Goal: Task Accomplishment & Management: Manage account settings

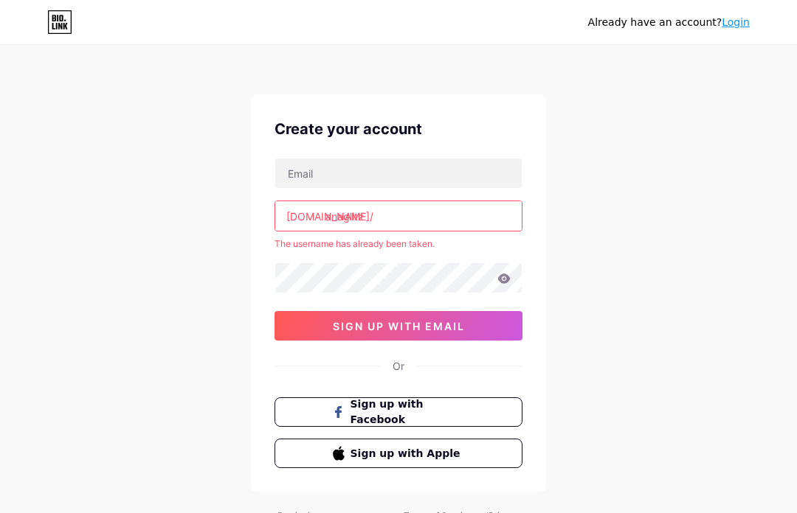
click at [729, 27] on link "Login" at bounding box center [735, 22] width 28 height 12
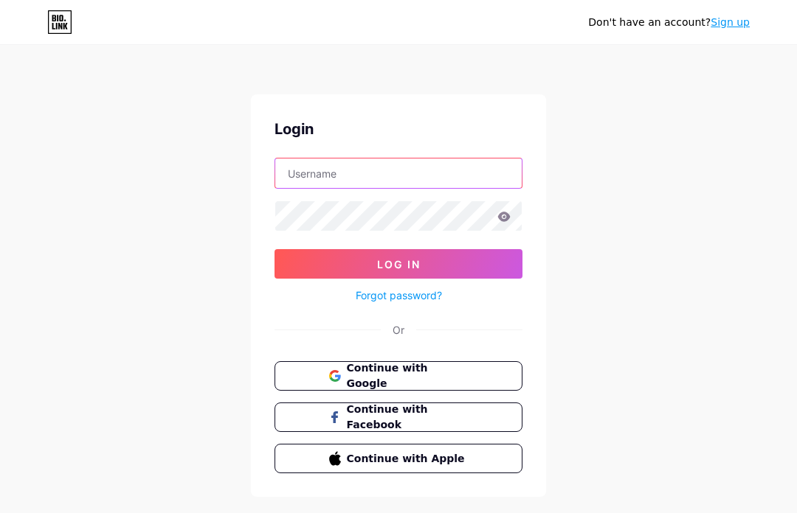
click at [411, 177] on input "text" at bounding box center [398, 174] width 246 height 30
type input "anaglitz"
click at [398, 264] on button "Log In" at bounding box center [398, 264] width 248 height 30
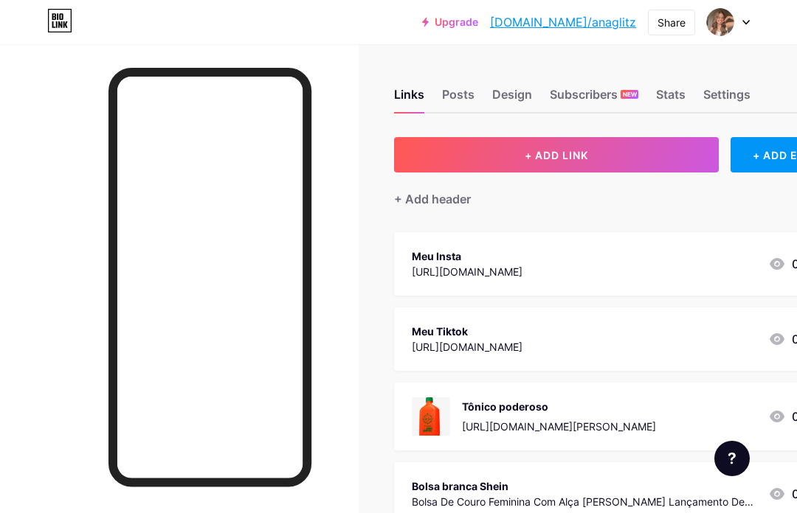
click at [512, 106] on div "Design" at bounding box center [512, 99] width 40 height 27
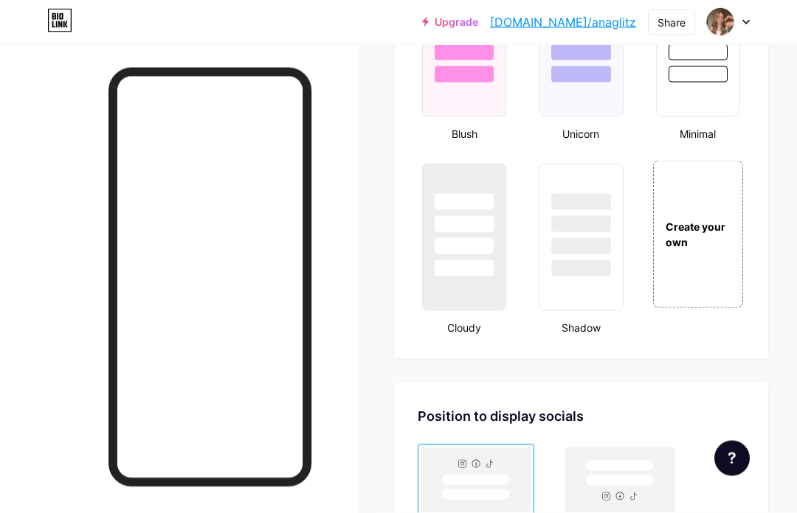
scroll to position [1640, 0]
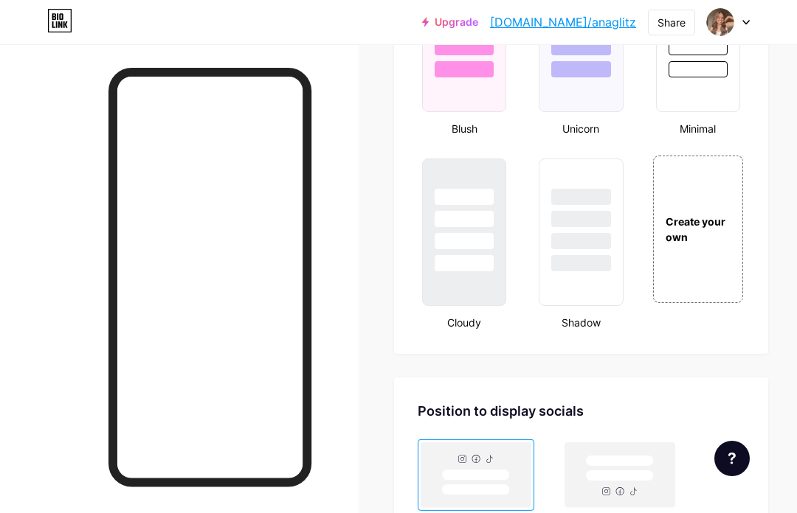
click at [705, 222] on div "Create your own" at bounding box center [697, 229] width 89 height 31
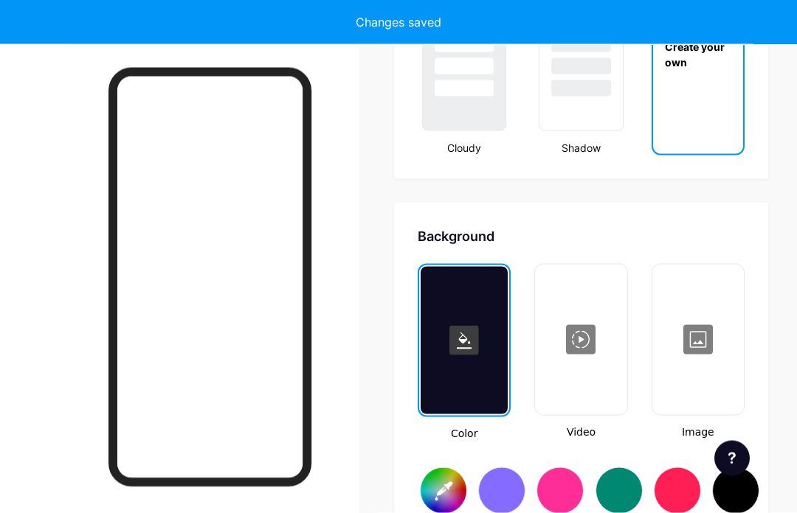
scroll to position [1958, 0]
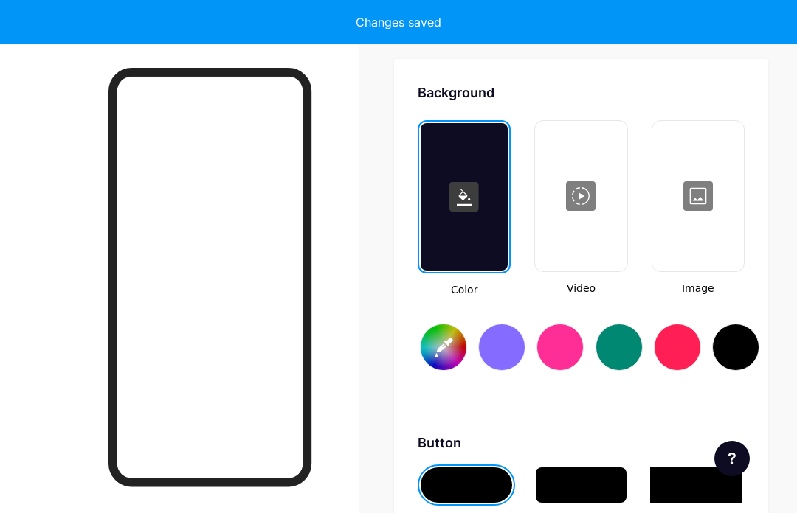
type input "#ffffff"
type input "#000000"
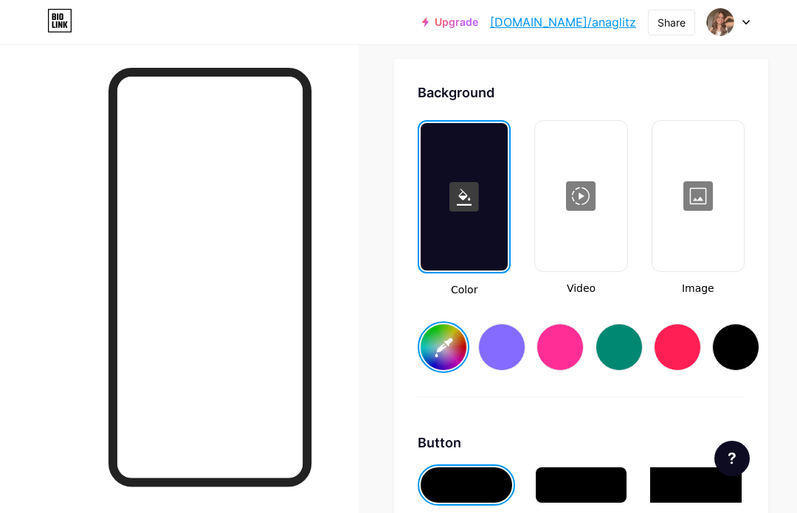
click at [501, 346] on div at bounding box center [501, 347] width 47 height 47
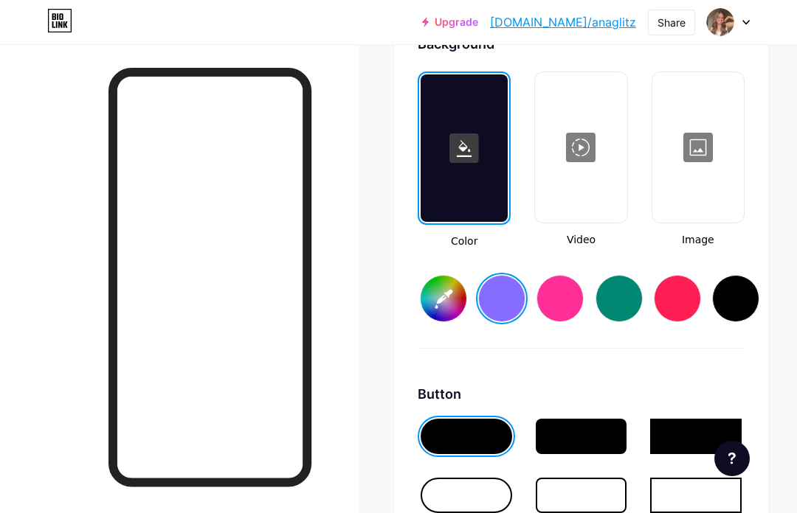
scroll to position [2005, 0]
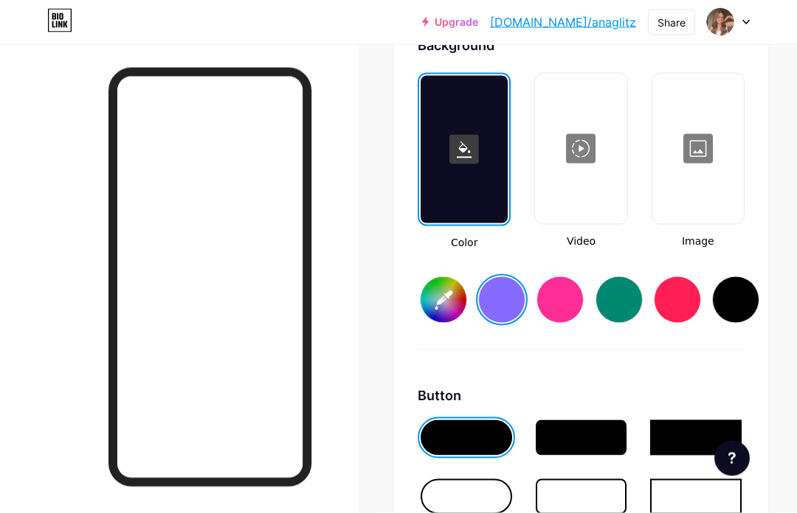
click at [454, 302] on input "#856bff" at bounding box center [443, 300] width 46 height 46
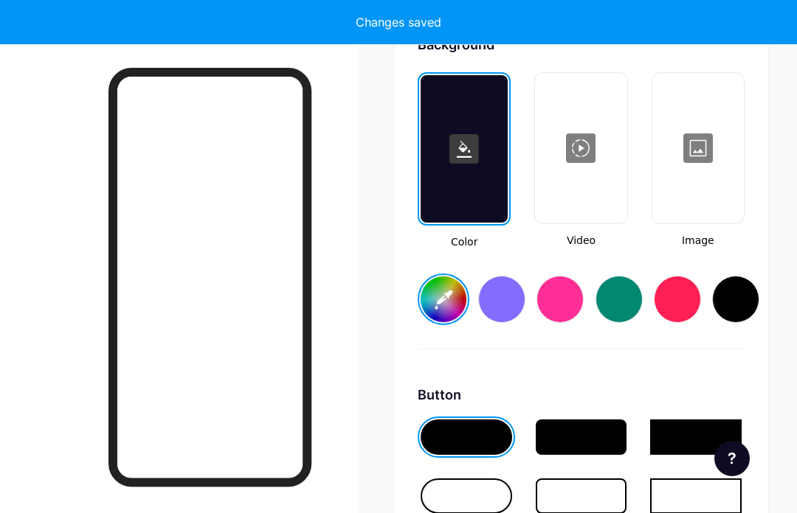
type input "#f9d3e0"
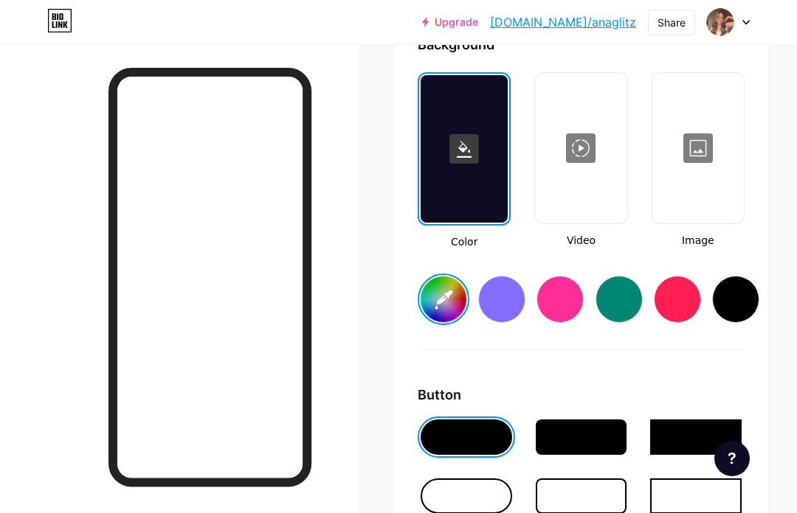
click at [586, 147] on div at bounding box center [580, 148] width 89 height 148
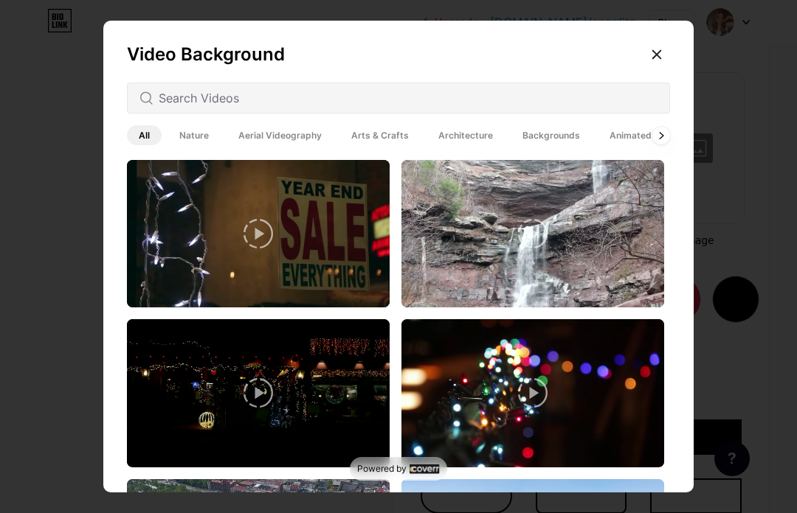
click at [646, 68] on div at bounding box center [656, 54] width 27 height 27
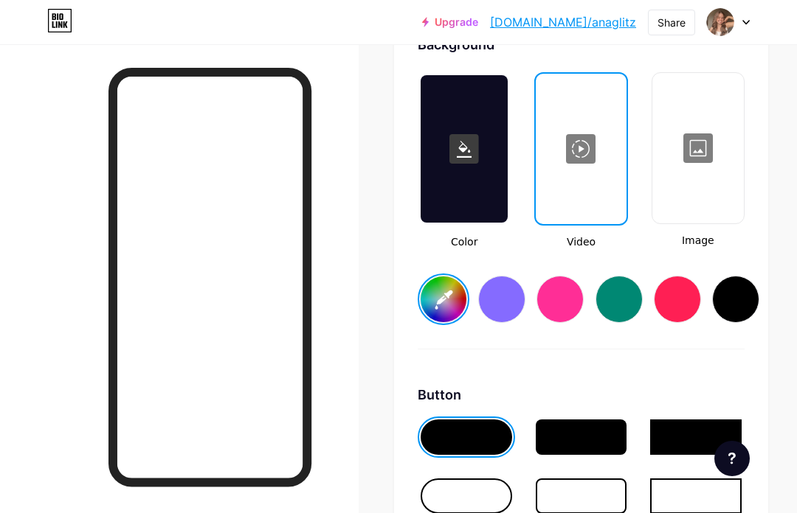
click at [709, 151] on div at bounding box center [697, 148] width 89 height 148
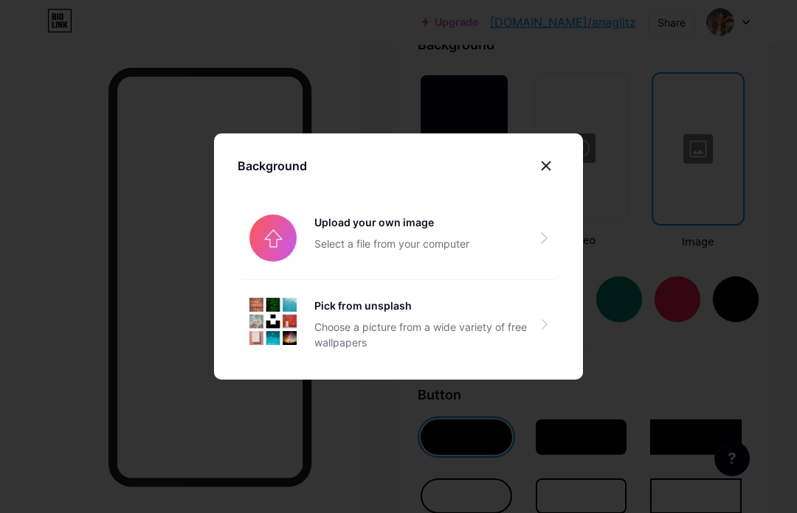
click at [543, 170] on icon at bounding box center [546, 166] width 8 height 8
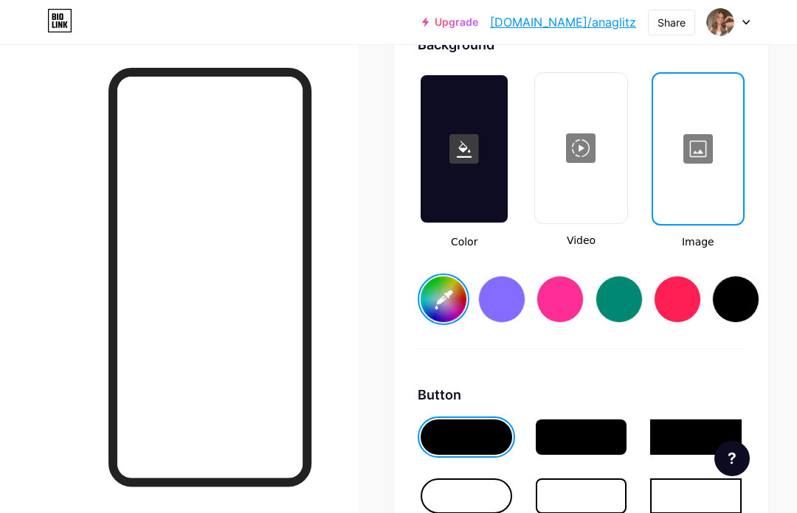
click at [692, 181] on div at bounding box center [697, 149] width 87 height 148
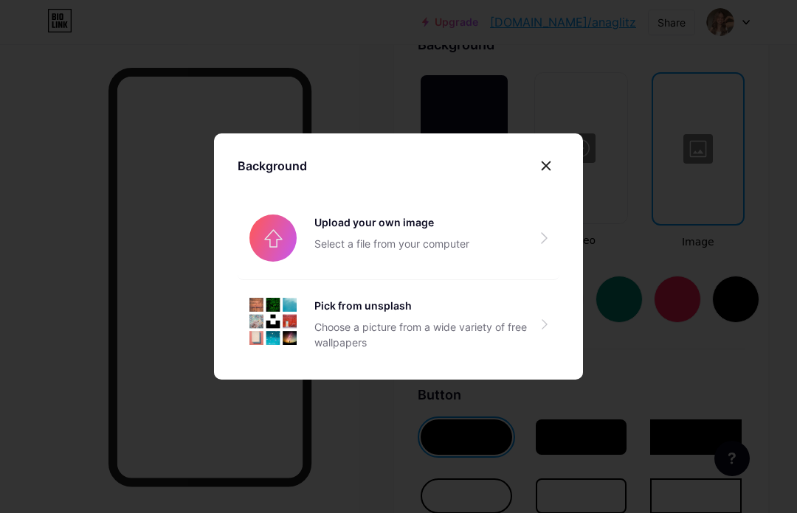
click at [485, 276] on input "file" at bounding box center [398, 238] width 322 height 83
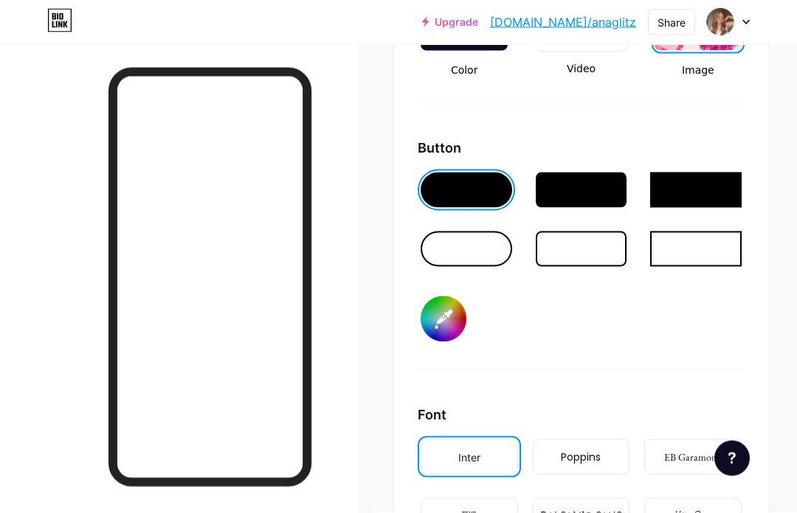
scroll to position [2178, 0]
click at [443, 314] on input "#000000" at bounding box center [443, 319] width 46 height 46
type input "#d3e2ff"
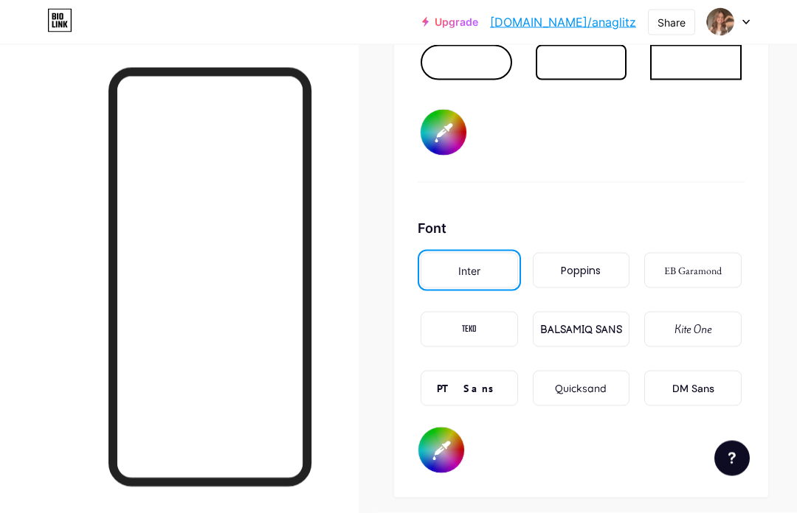
scroll to position [2365, 0]
click at [689, 337] on div "Kite One" at bounding box center [692, 328] width 97 height 35
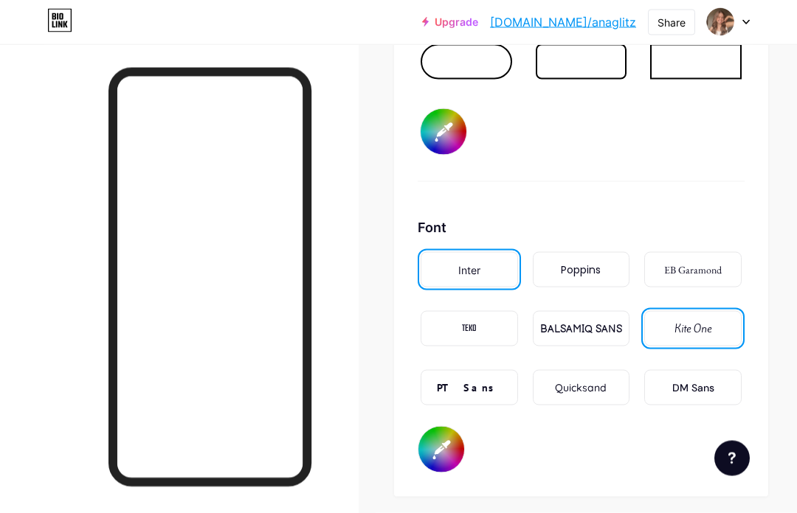
scroll to position [2366, 0]
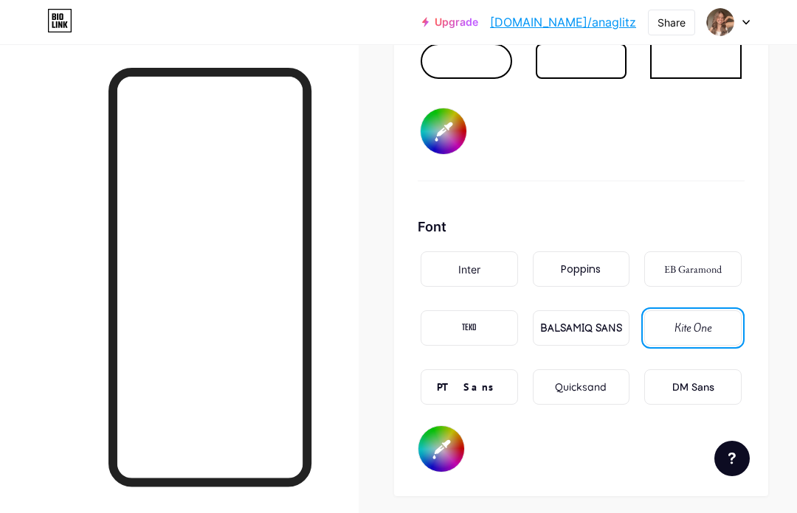
click at [586, 385] on div "Quicksand" at bounding box center [581, 387] width 52 height 15
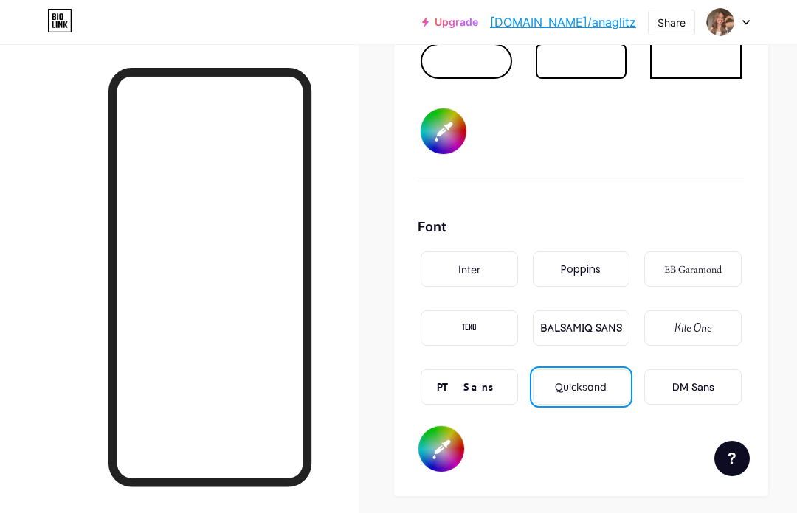
click at [436, 448] on input "#000000" at bounding box center [441, 449] width 46 height 46
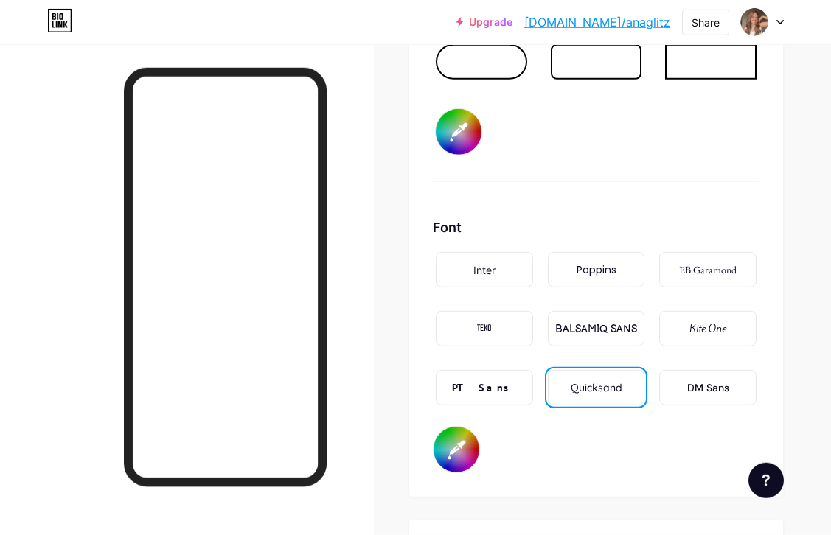
type input "#011d57"
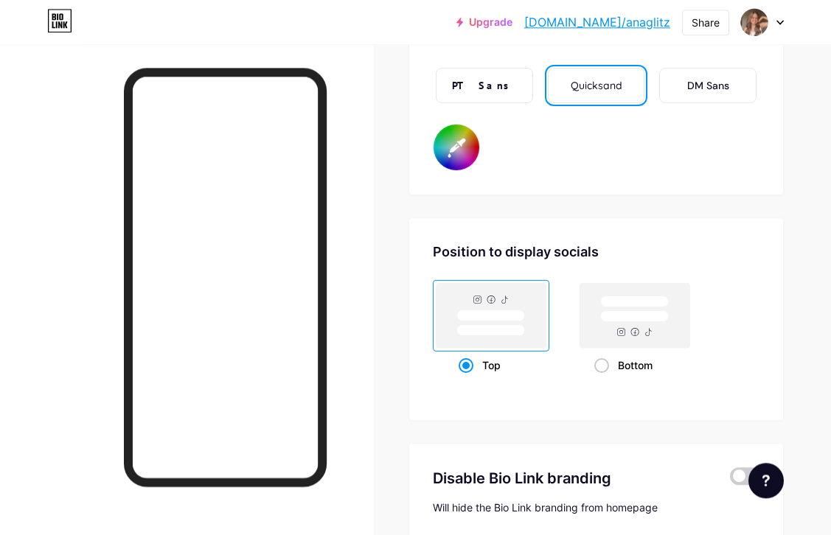
click at [634, 348] on rect at bounding box center [635, 315] width 110 height 65
click at [604, 379] on input "Bottom" at bounding box center [599, 384] width 10 height 10
radio input "true"
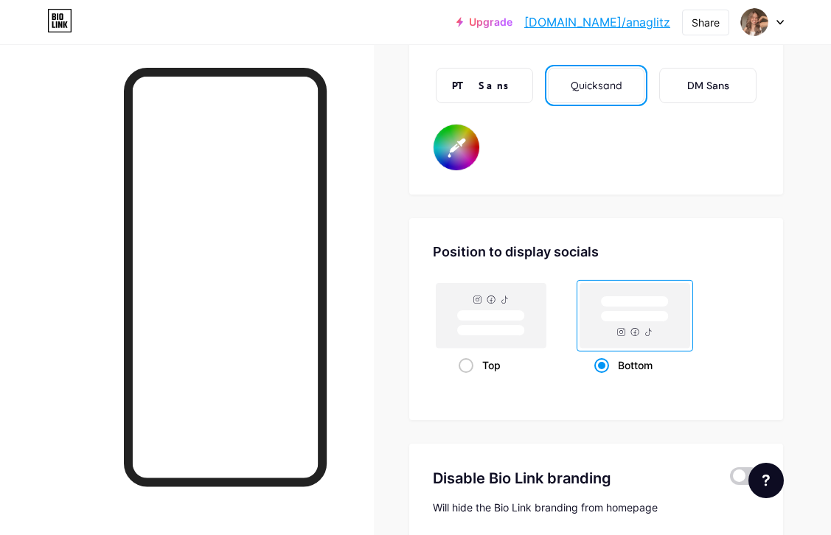
click at [496, 310] on rect at bounding box center [492, 315] width 110 height 65
click at [468, 379] on input "Top" at bounding box center [464, 384] width 10 height 10
radio input "true"
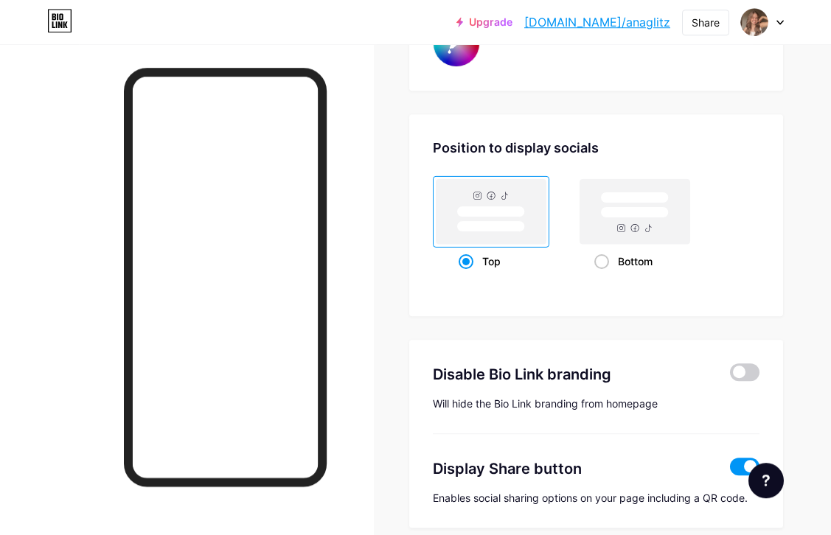
scroll to position [2785, 0]
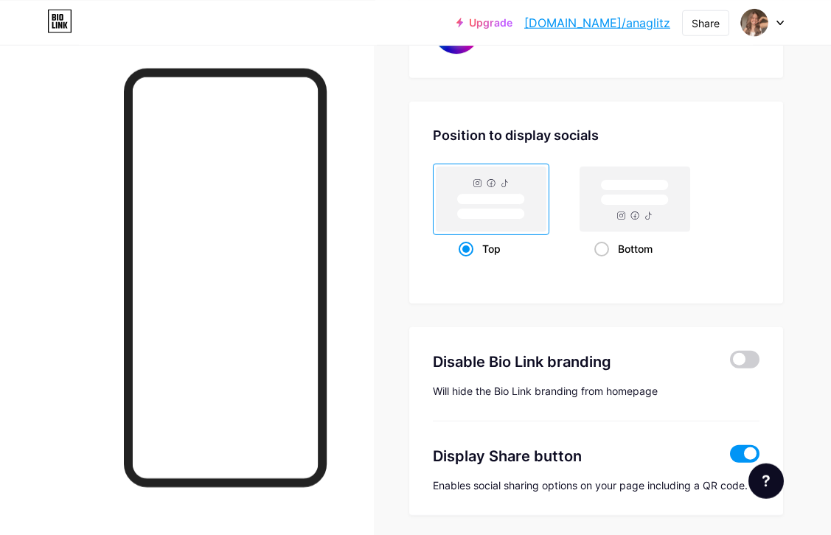
click at [738, 359] on span at bounding box center [745, 359] width 30 height 18
click at [730, 363] on input "checkbox" at bounding box center [730, 363] width 0 height 0
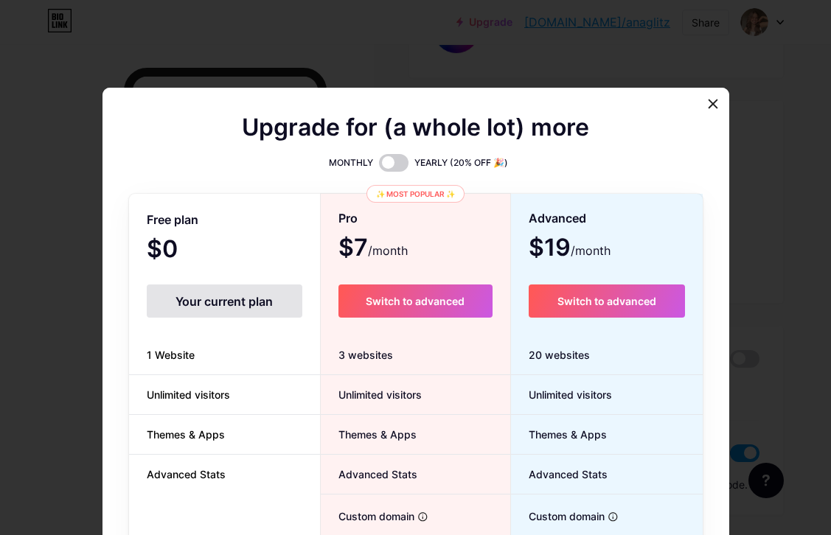
click at [710, 108] on icon at bounding box center [713, 104] width 8 height 8
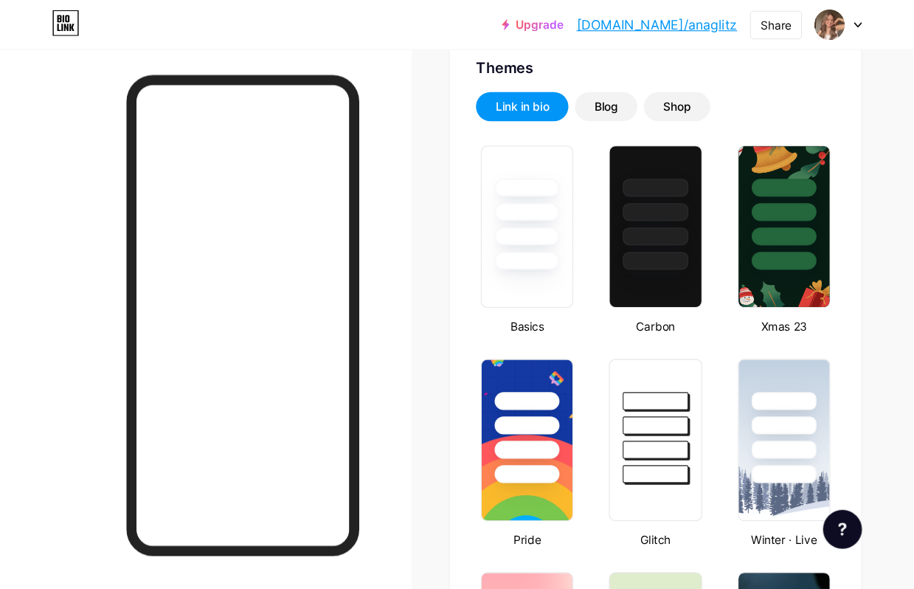
scroll to position [0, 0]
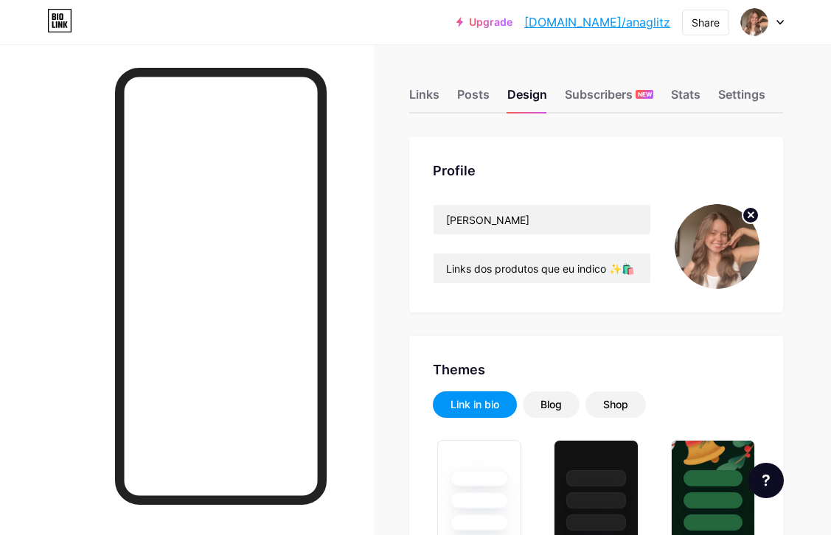
click at [466, 95] on div "Posts" at bounding box center [473, 99] width 32 height 27
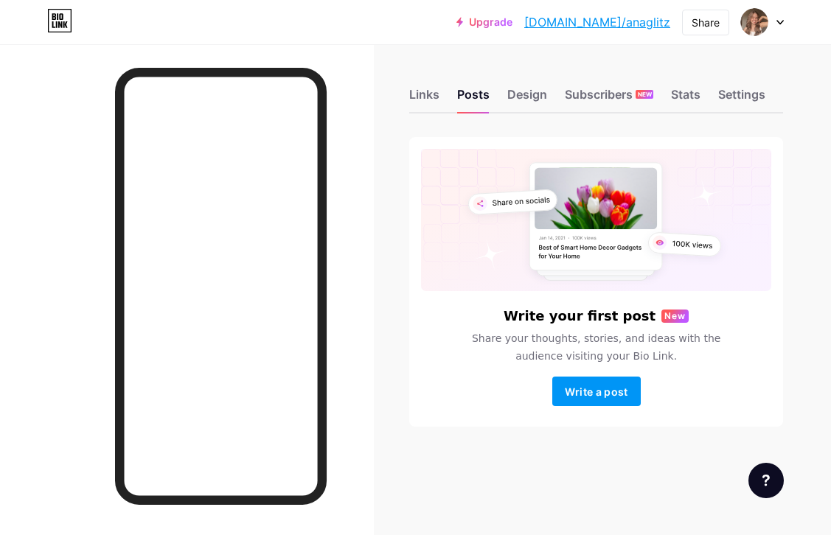
click at [419, 98] on div "Links" at bounding box center [424, 99] width 30 height 27
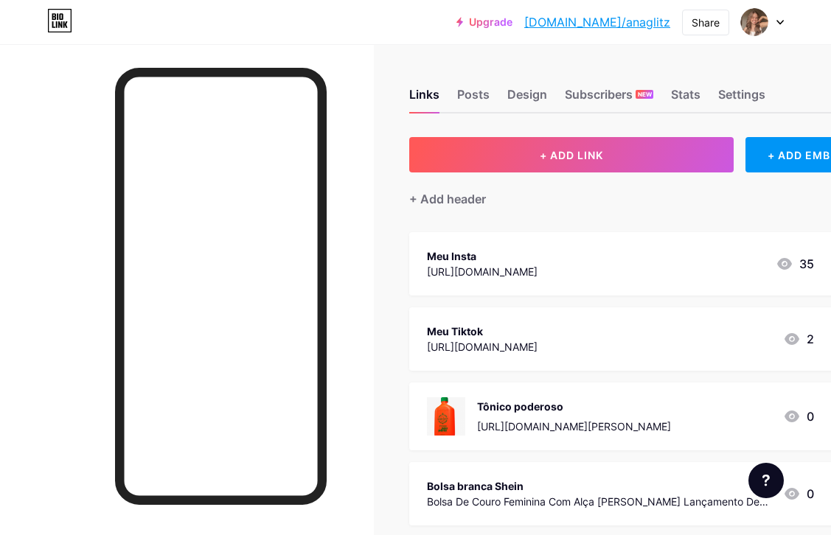
click at [538, 269] on div "[URL][DOMAIN_NAME]" at bounding box center [482, 271] width 111 height 15
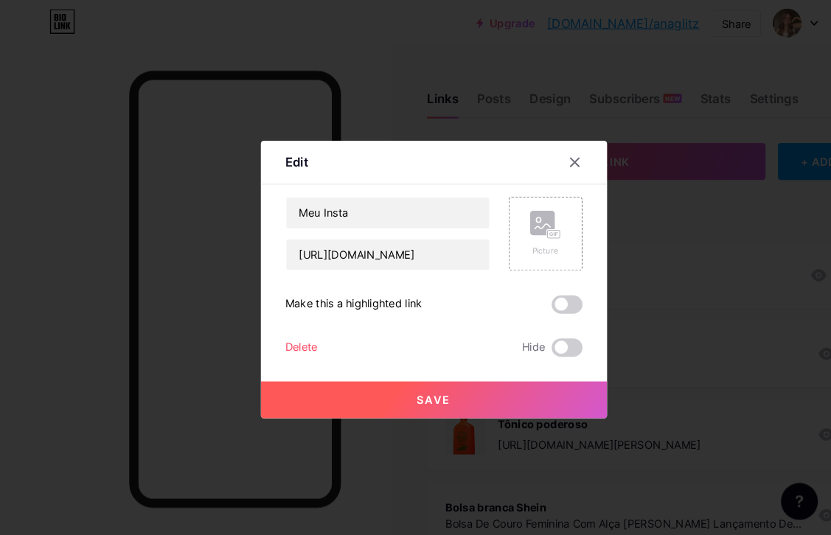
click at [531, 246] on div "Picture" at bounding box center [523, 224] width 30 height 44
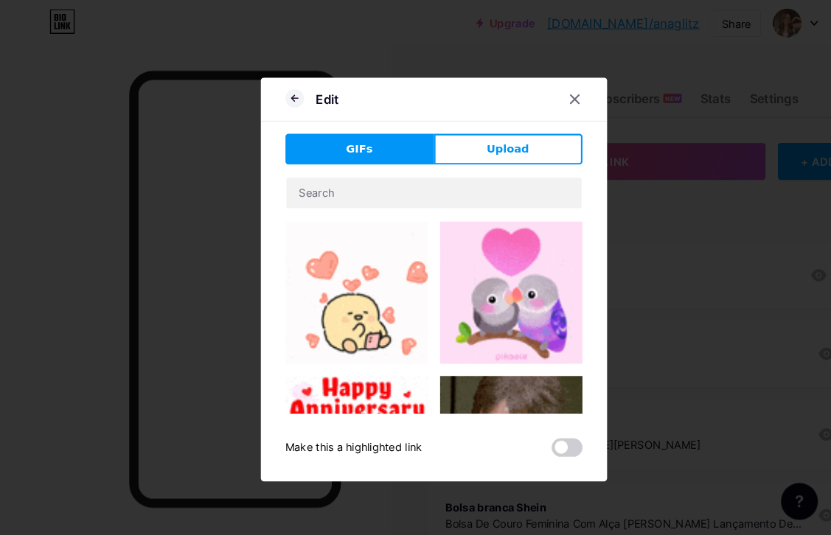
click at [365, 158] on button "GIFs" at bounding box center [345, 143] width 142 height 30
click at [494, 150] on span "Upload" at bounding box center [486, 142] width 41 height 15
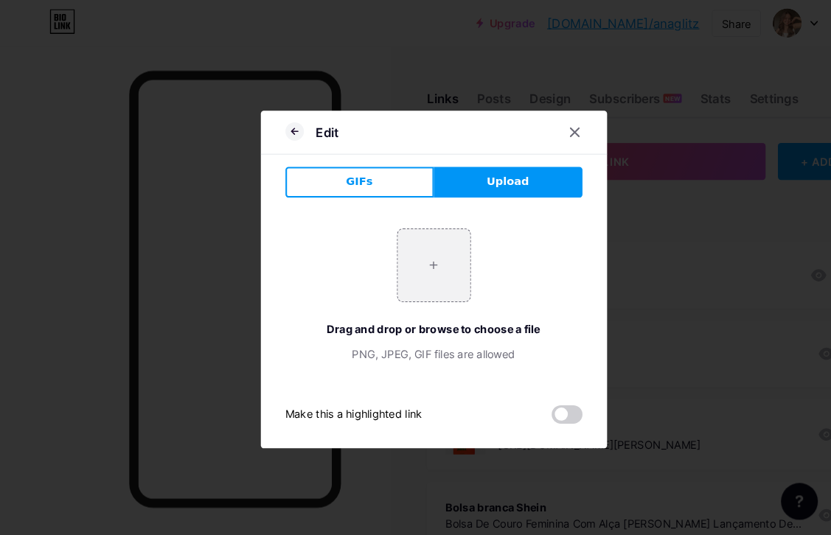
click at [412, 289] on input "file" at bounding box center [415, 254] width 69 height 69
type input "C:\fakepath\IMG_1194.png"
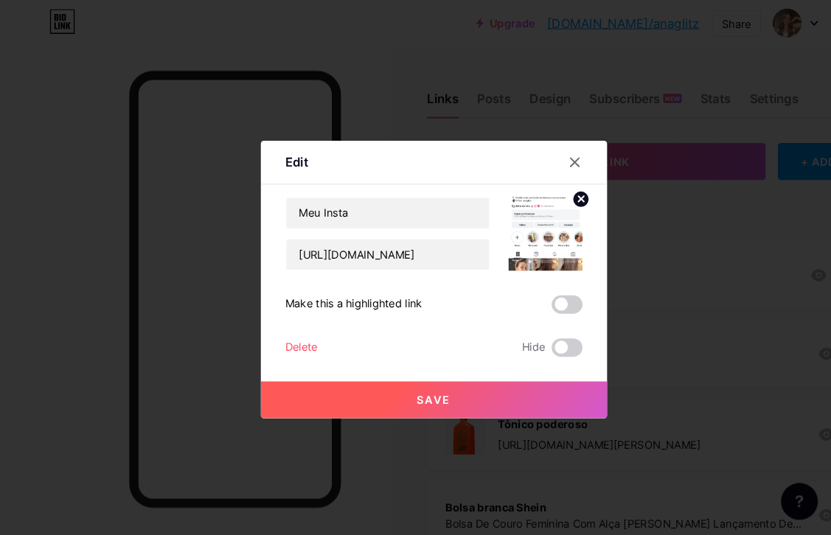
click at [526, 260] on img at bounding box center [523, 224] width 71 height 71
click at [525, 260] on img at bounding box center [523, 224] width 71 height 71
click at [529, 249] on img at bounding box center [523, 224] width 71 height 71
click at [535, 251] on img at bounding box center [523, 224] width 71 height 71
click at [400, 219] on input "Meu Insta" at bounding box center [371, 205] width 195 height 30
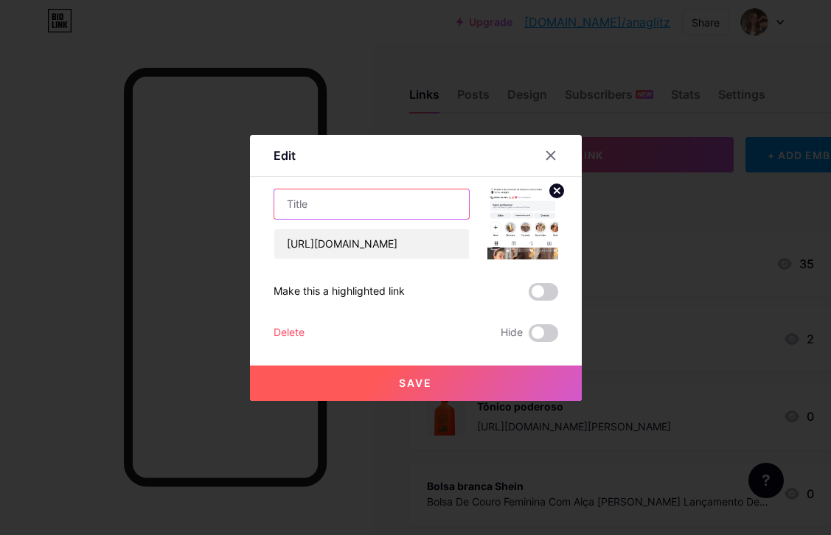
type input "Isn"
type input "Instagram"
click at [535, 301] on span at bounding box center [544, 292] width 30 height 18
click at [529, 296] on input "checkbox" at bounding box center [529, 296] width 0 height 0
click at [401, 389] on span "Save" at bounding box center [415, 383] width 33 height 13
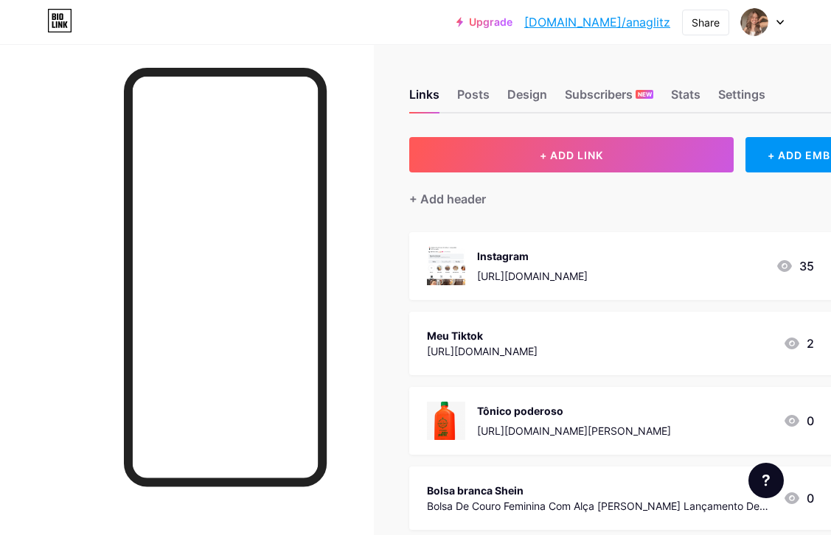
click at [1, 129] on div at bounding box center [187, 311] width 374 height 535
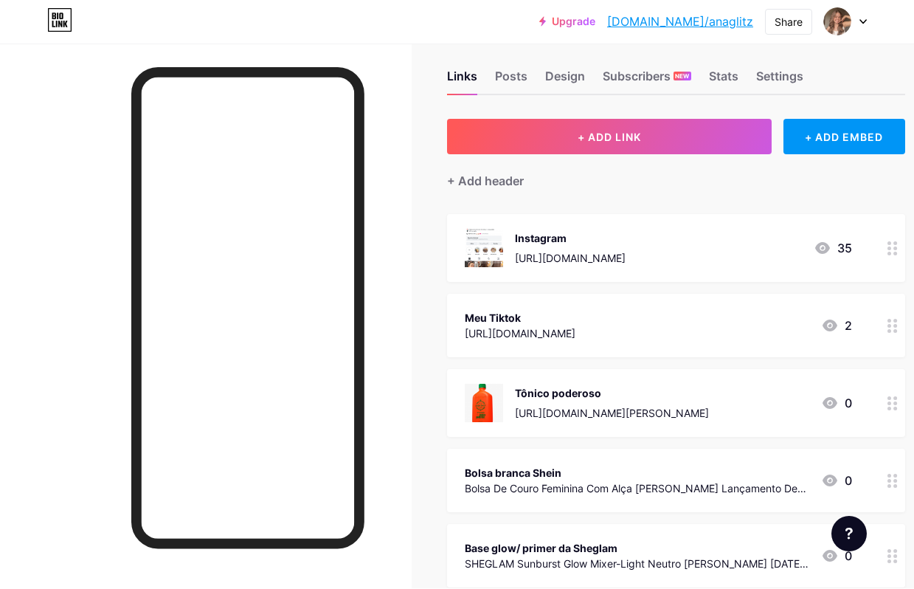
click at [523, 315] on div "Meu Tiktok" at bounding box center [520, 318] width 111 height 15
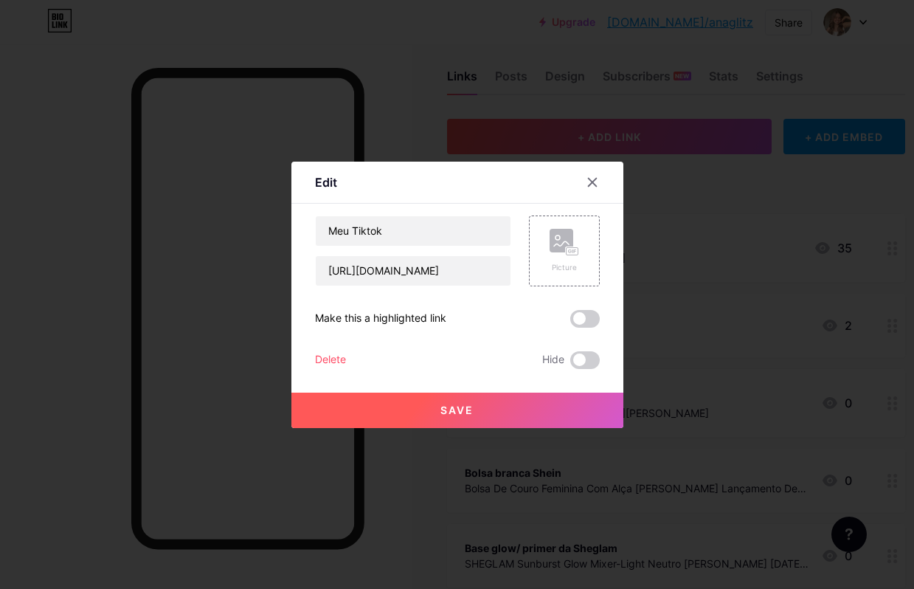
click at [569, 254] on rect at bounding box center [572, 250] width 12 height 7
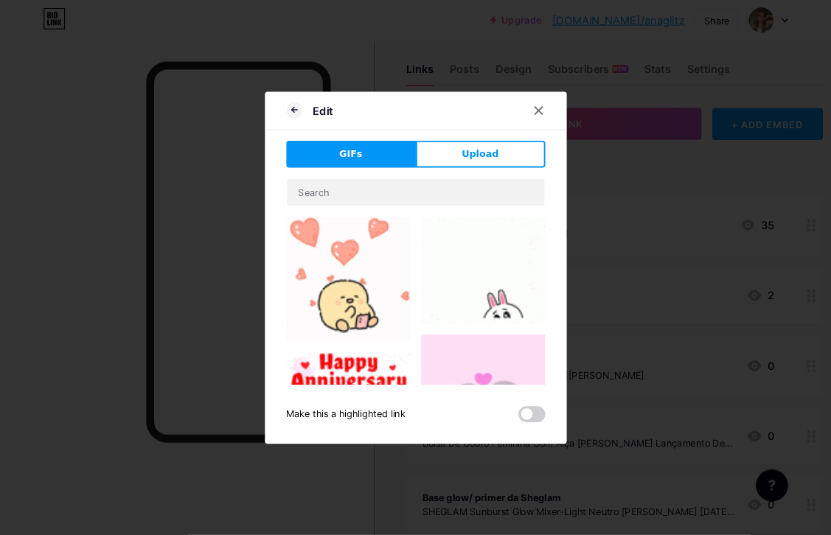
scroll to position [0, 0]
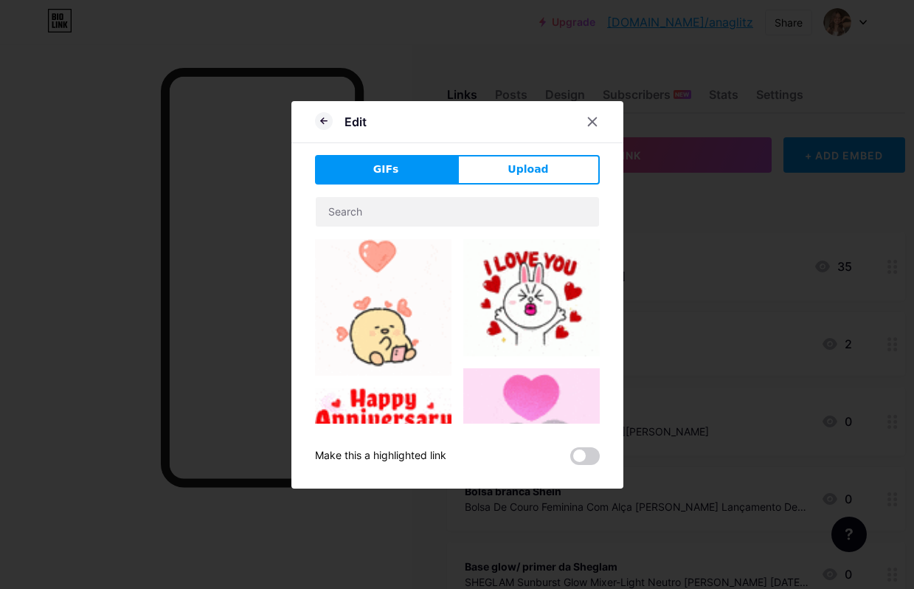
click at [536, 143] on div "Edit" at bounding box center [457, 125] width 332 height 35
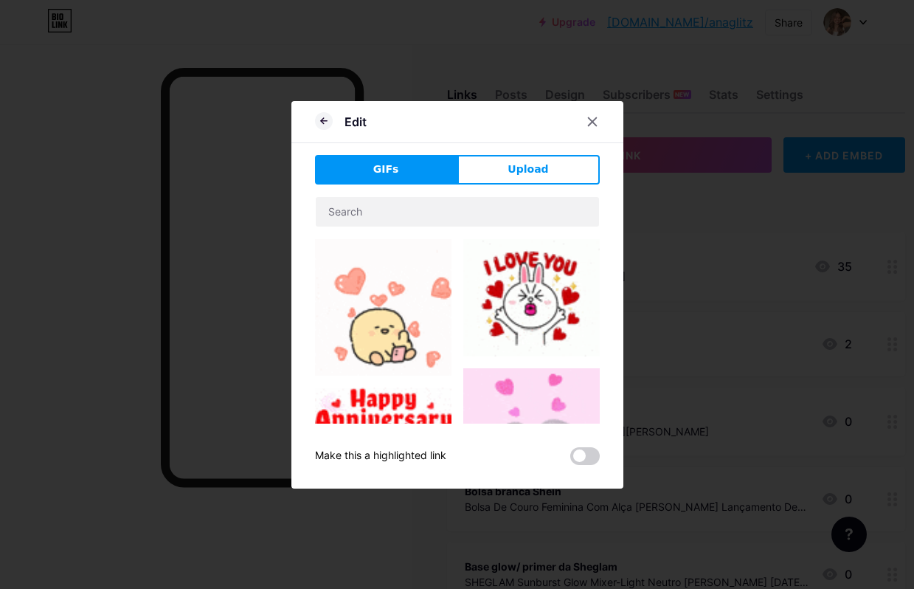
click at [527, 177] on span "Upload" at bounding box center [527, 169] width 41 height 15
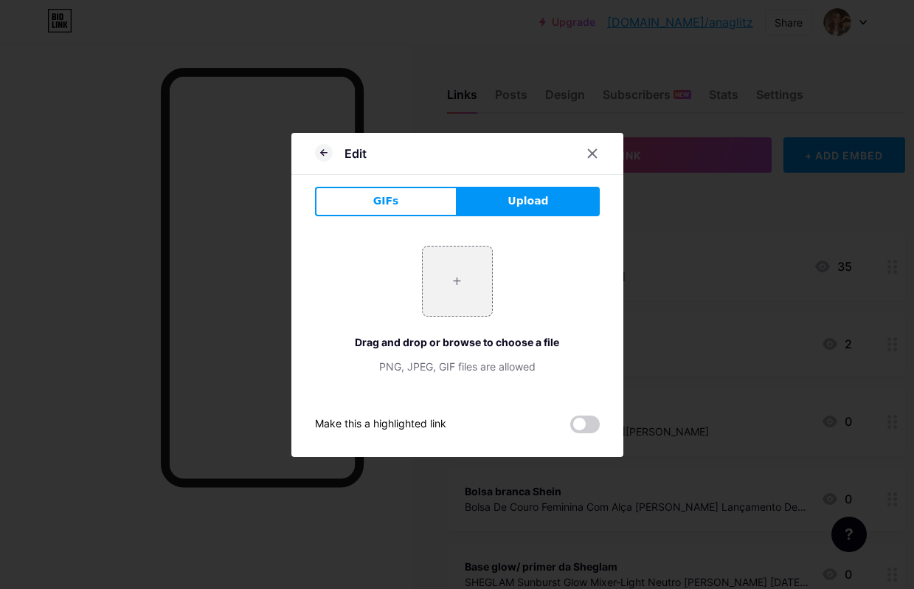
click at [468, 289] on input "file" at bounding box center [457, 280] width 69 height 69
type input "C:\fakepath\IMG_D9B40A0F2684-1.jpeg"
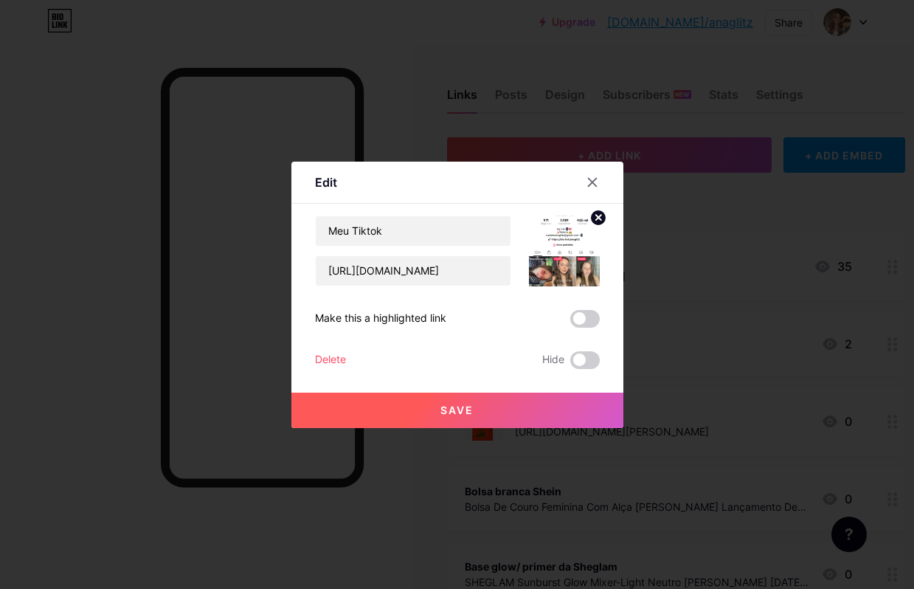
click at [493, 428] on button "Save" at bounding box center [457, 409] width 332 height 35
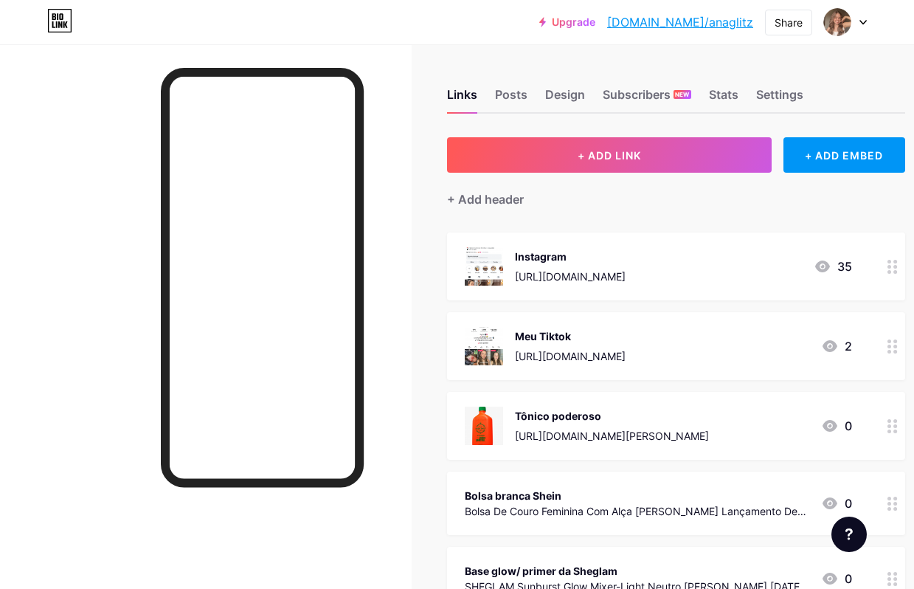
click at [796, 444] on div "Tônico poderoso [URL][DOMAIN_NAME][PERSON_NAME] 0" at bounding box center [676, 426] width 458 height 68
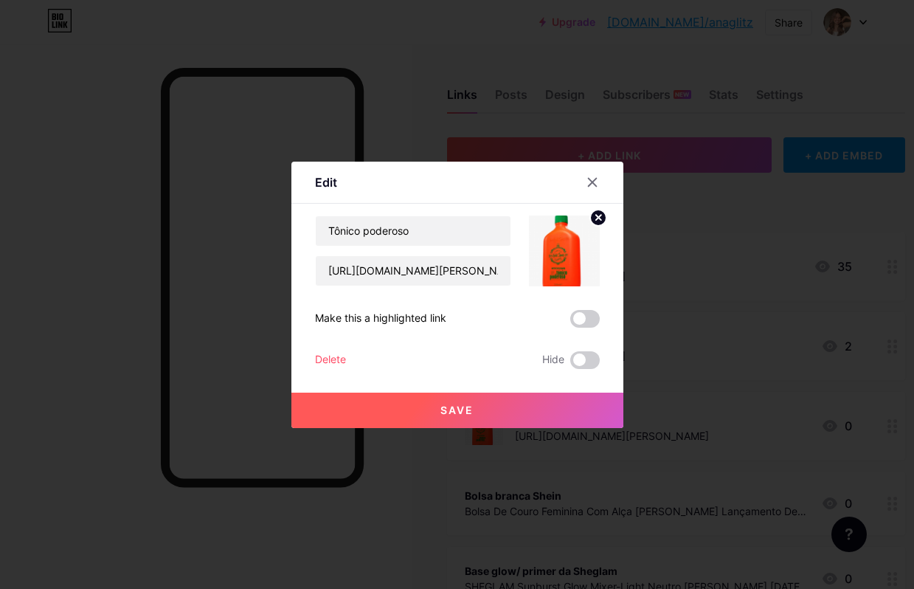
click at [581, 369] on span at bounding box center [585, 360] width 30 height 18
click at [570, 364] on input "checkbox" at bounding box center [570, 364] width 0 height 0
click at [330, 369] on div "Delete" at bounding box center [330, 360] width 31 height 18
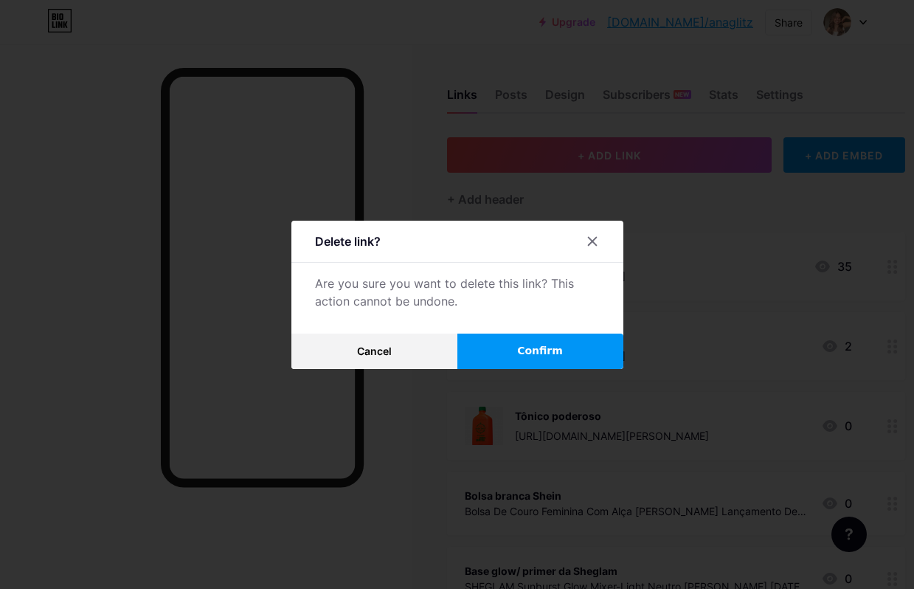
click at [552, 358] on span "Confirm" at bounding box center [540, 350] width 46 height 15
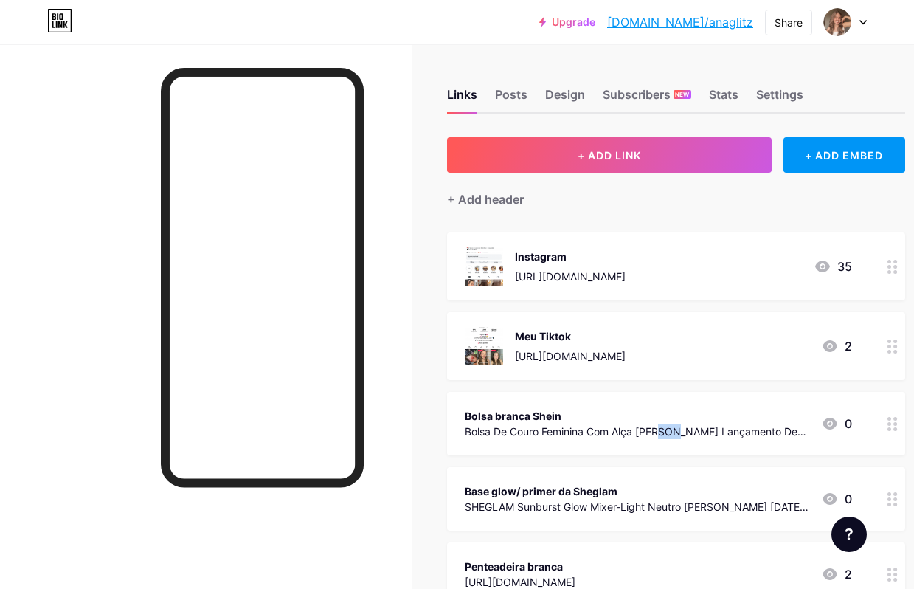
click at [755, 438] on div "Bolsa branca Shein Bolsa De Couro Feminina Com Alça [PERSON_NAME] Lançamento De…" at bounding box center [637, 423] width 344 height 34
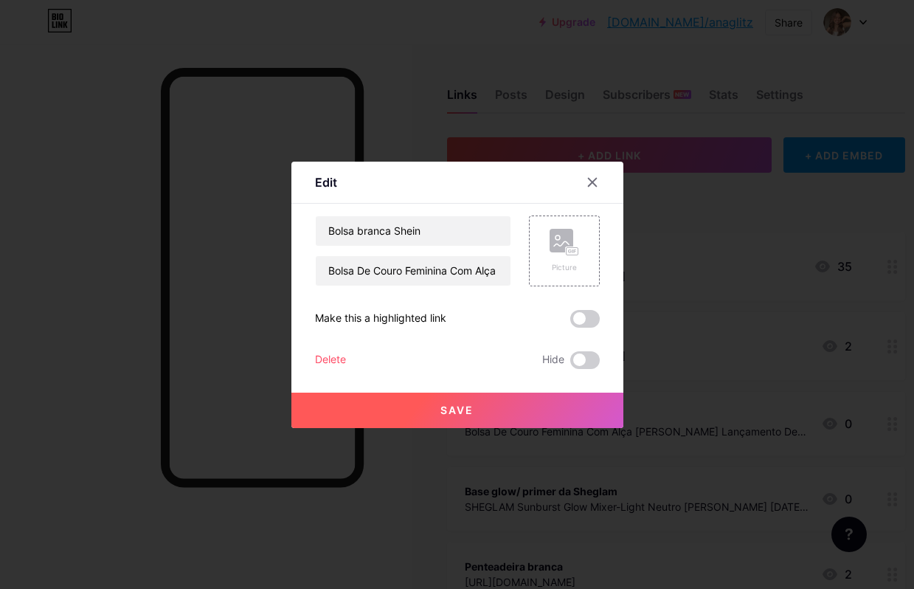
click at [334, 369] on div "Delete" at bounding box center [330, 360] width 31 height 18
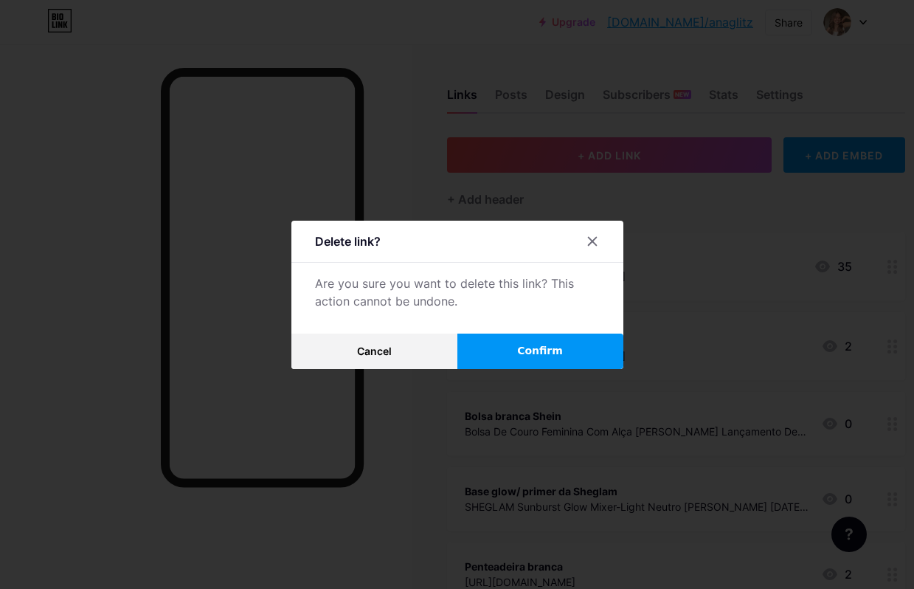
click at [569, 369] on button "Confirm" at bounding box center [540, 350] width 166 height 35
